Goal: Entertainment & Leisure: Consume media (video, audio)

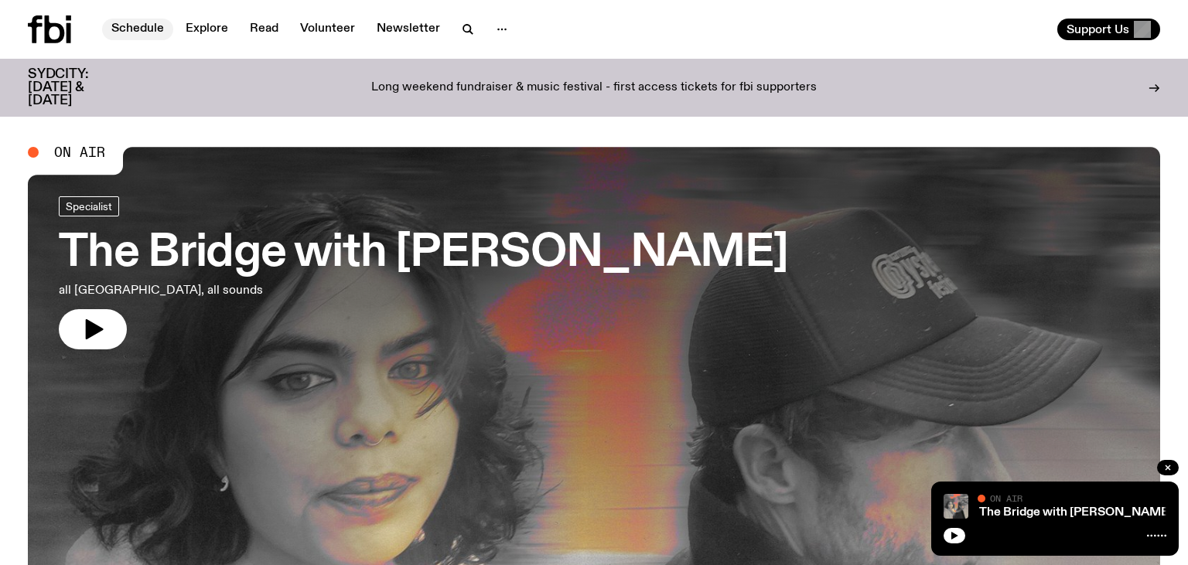
click at [114, 34] on link "Schedule" at bounding box center [137, 30] width 71 height 22
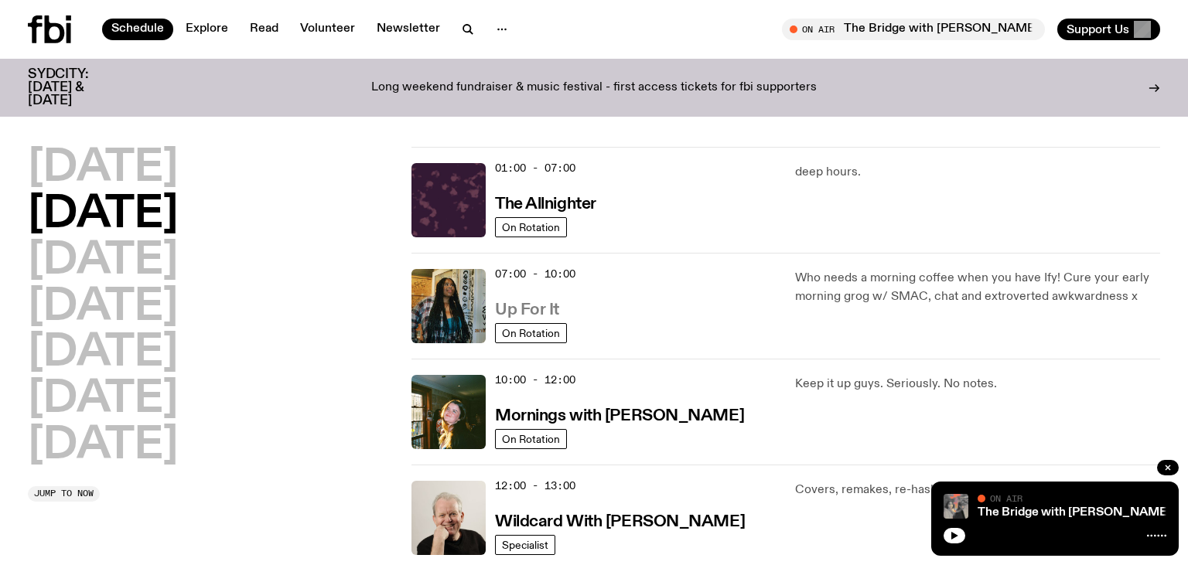
click at [546, 302] on link "Up For It" at bounding box center [527, 308] width 64 height 19
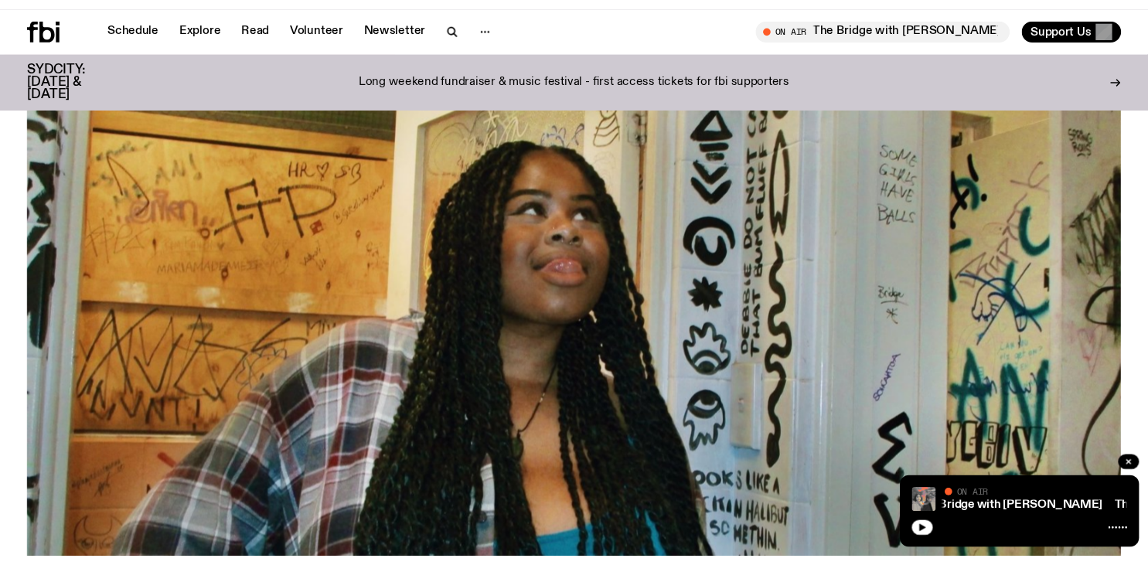
scroll to position [73, 0]
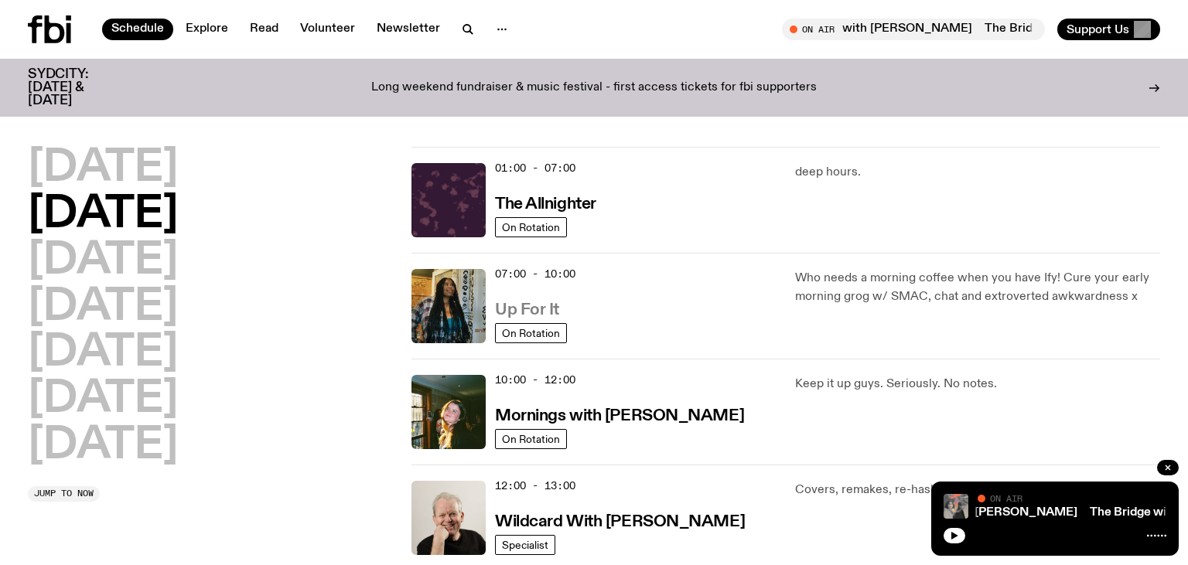
click at [527, 314] on h3 "Up For It" at bounding box center [527, 310] width 64 height 16
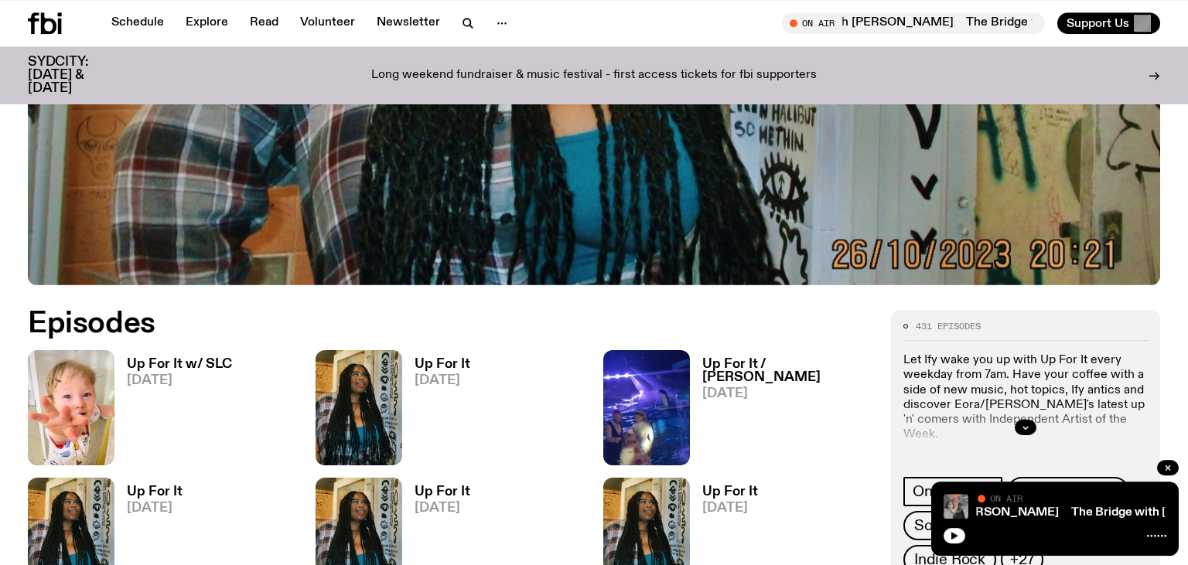
scroll to position [643, 0]
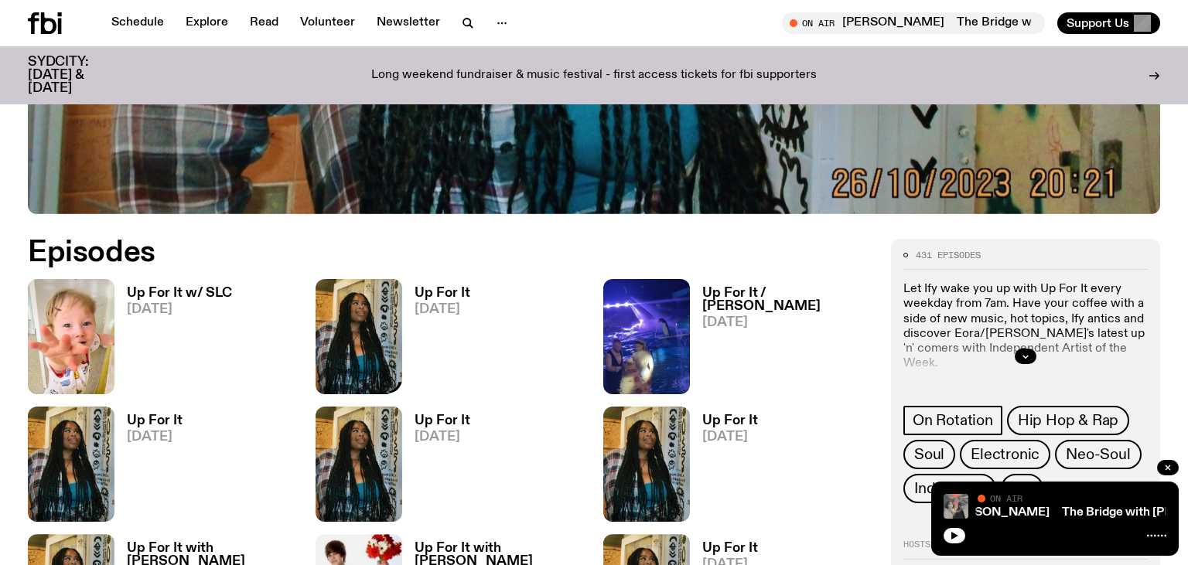
click at [431, 292] on h3 "Up For It" at bounding box center [442, 293] width 56 height 13
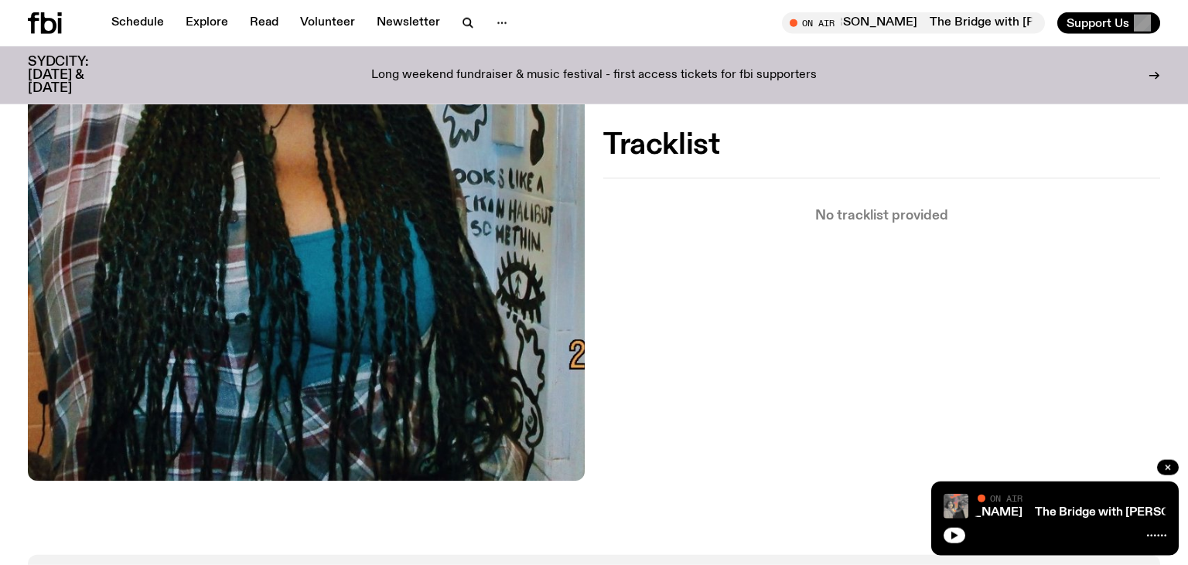
scroll to position [571, 0]
